Goal: Find contact information: Find contact information

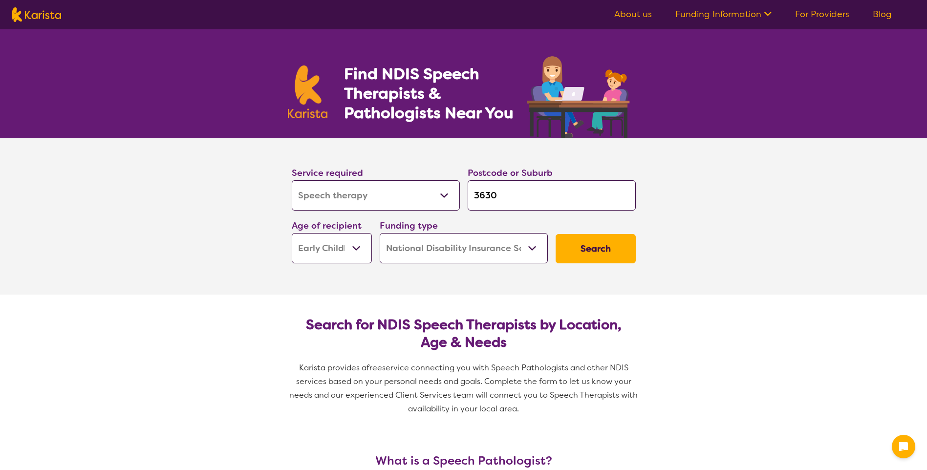
select select "Speech therapy"
select select "EC"
select select "NDIS"
select select "Speech therapy"
select select "EC"
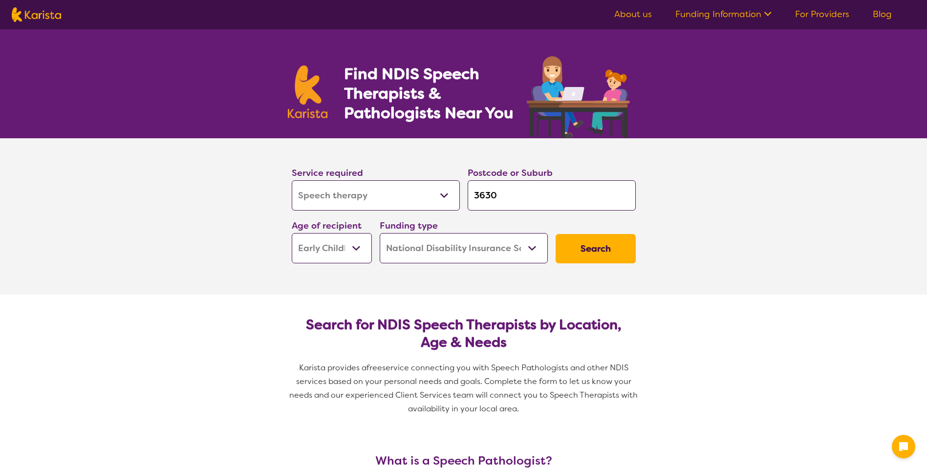
select select "NDIS"
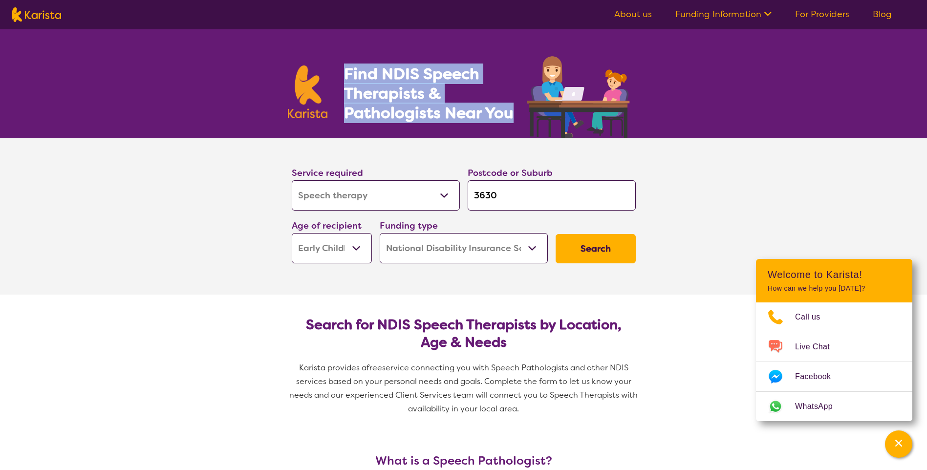
drag, startPoint x: 338, startPoint y: 67, endPoint x: 515, endPoint y: 121, distance: 185.1
click at [515, 121] on section "Find NDIS Speech Therapists & Pathologists Near You" at bounding box center [463, 83] width 375 height 109
copy h1 "Find NDIS Speech Therapists & Pathologists Near You"
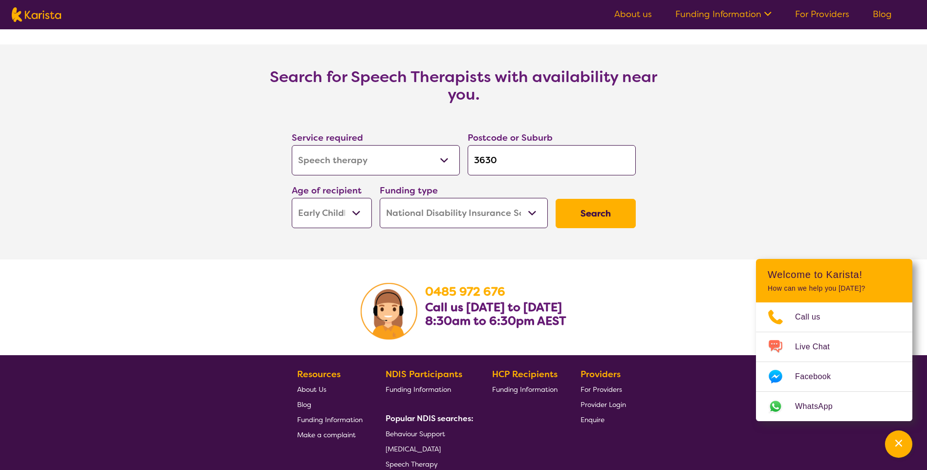
scroll to position [1416, 0]
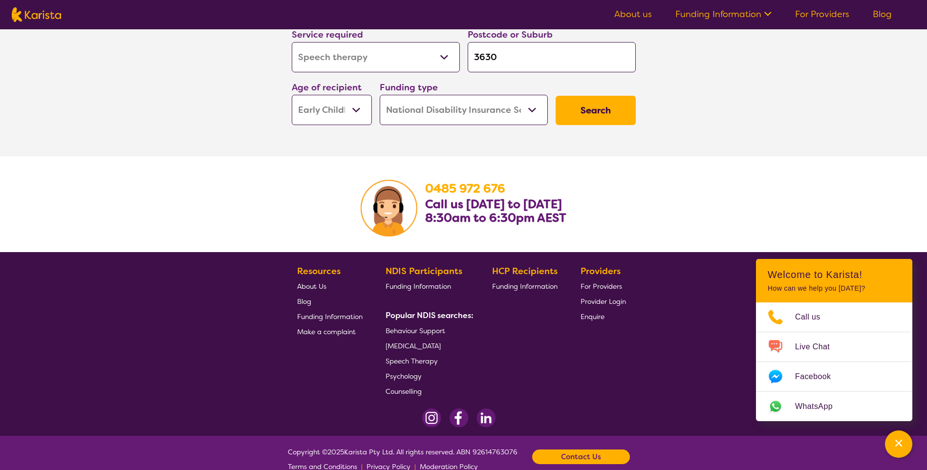
click at [421, 184] on section "[PHONE_NUMBER] Call us [DATE] to [DATE] 8:30am to 6:30pm AEST" at bounding box center [463, 204] width 375 height 96
click at [426, 184] on b "0485 972 676" at bounding box center [465, 189] width 80 height 16
drag, startPoint x: 425, startPoint y: 202, endPoint x: 582, endPoint y: 230, distance: 159.2
click at [582, 230] on section "[PHONE_NUMBER] Call us [DATE] to [DATE] 8:30am to 6:30pm AEST" at bounding box center [463, 204] width 375 height 96
copy h3 "Call us [DATE] to [DATE] 8:30am to 6:30pm AEST"
